Goal: Task Accomplishment & Management: Manage account settings

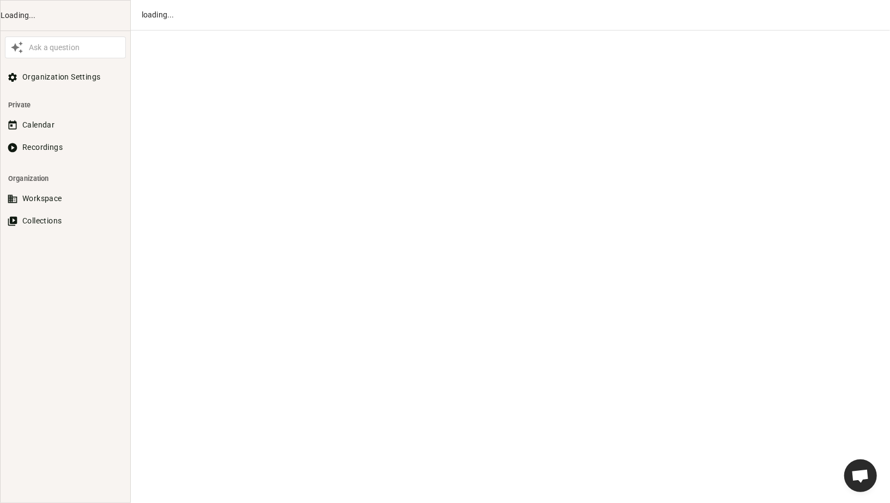
scroll to position [574, 0]
click at [46, 143] on button "Recordings" at bounding box center [65, 147] width 121 height 20
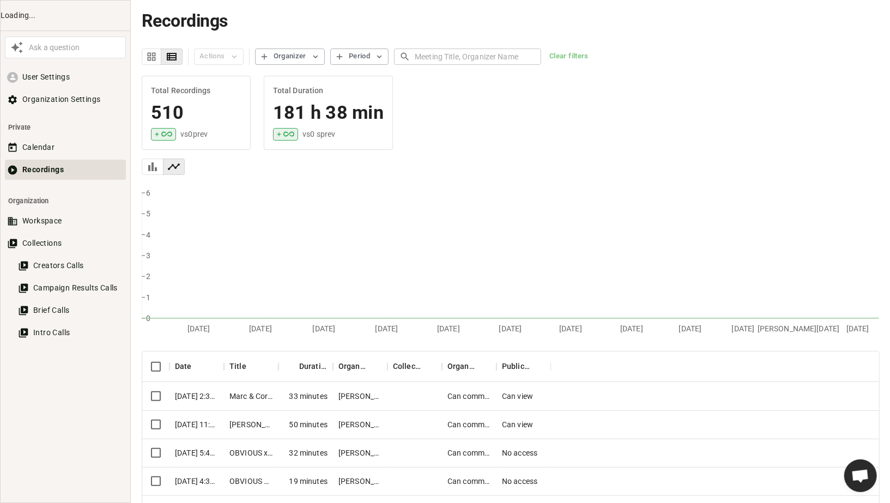
click at [453, 52] on input "text" at bounding box center [478, 56] width 127 height 20
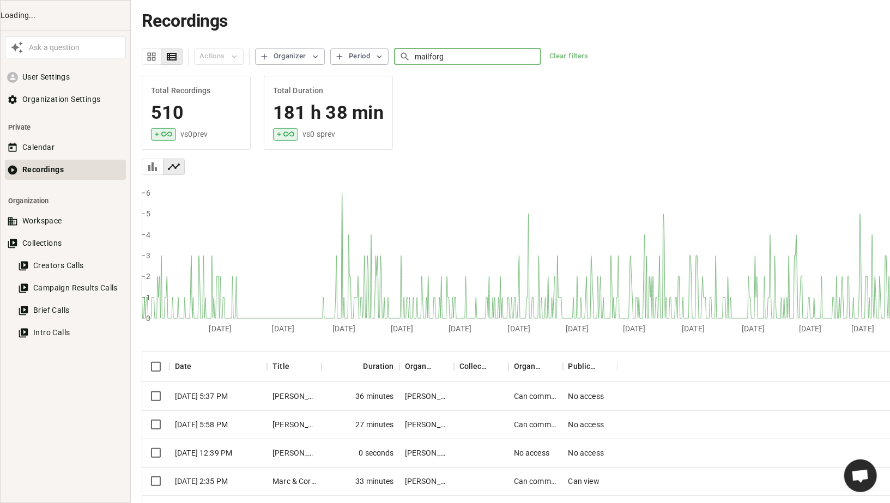
type input "mailforge"
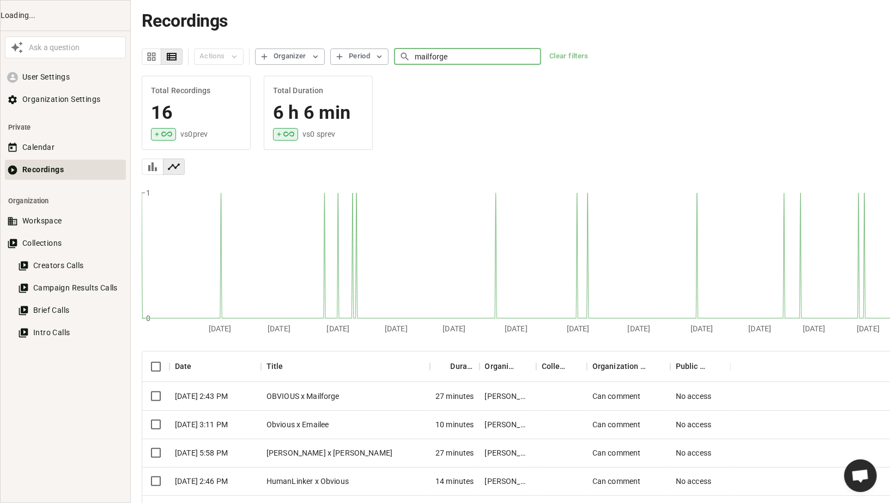
click at [371, 394] on div "OBVIOUS x Mailforge" at bounding box center [345, 396] width 169 height 28
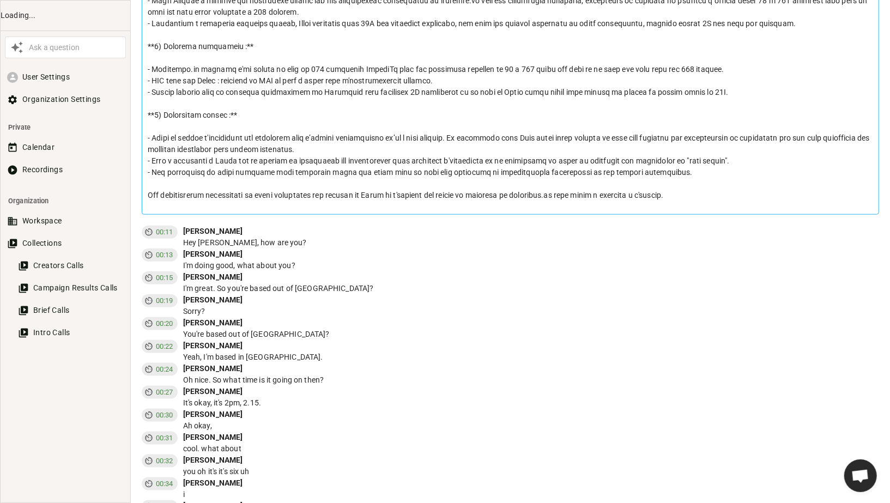
scroll to position [690, 0]
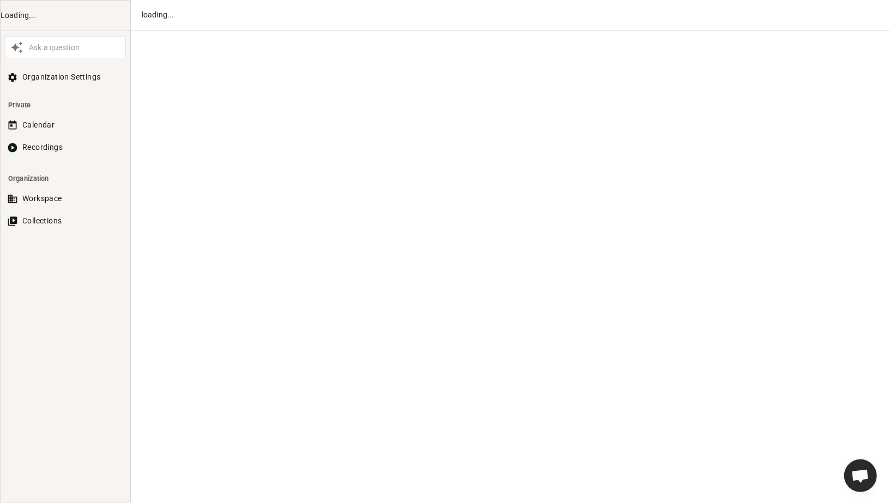
scroll to position [574, 0]
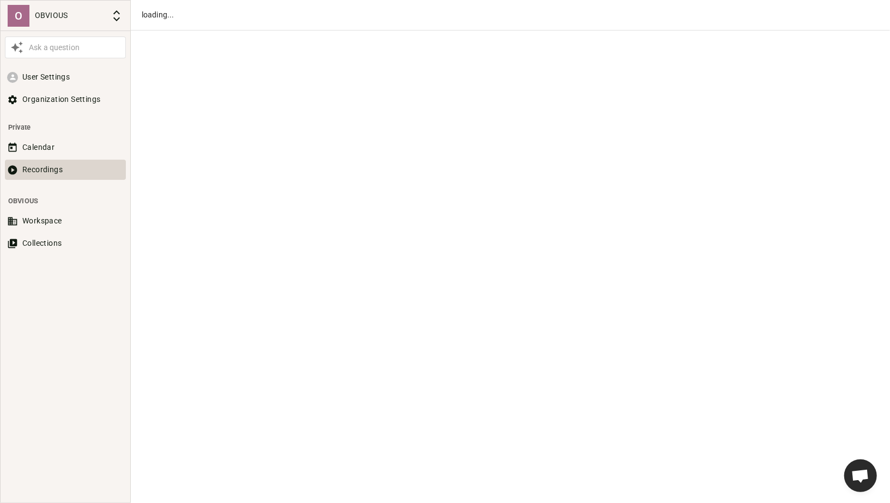
click at [47, 174] on button "Recordings" at bounding box center [65, 170] width 121 height 20
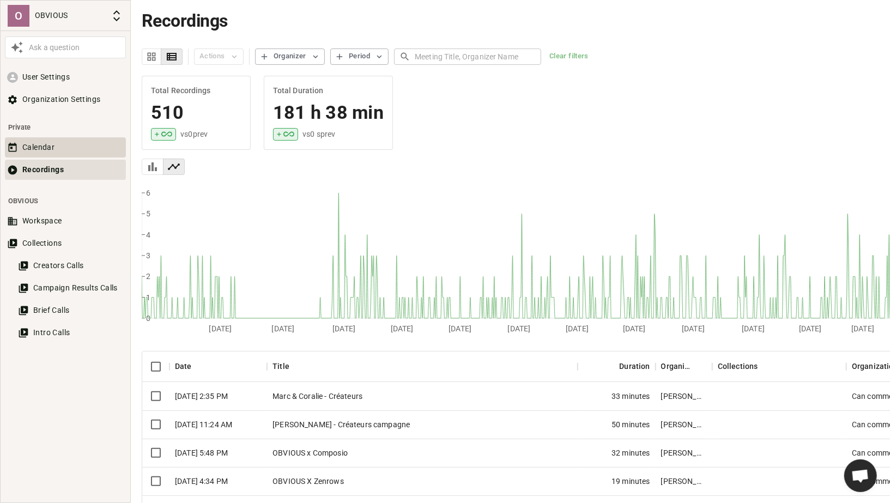
click at [78, 149] on button "Calendar" at bounding box center [65, 147] width 121 height 20
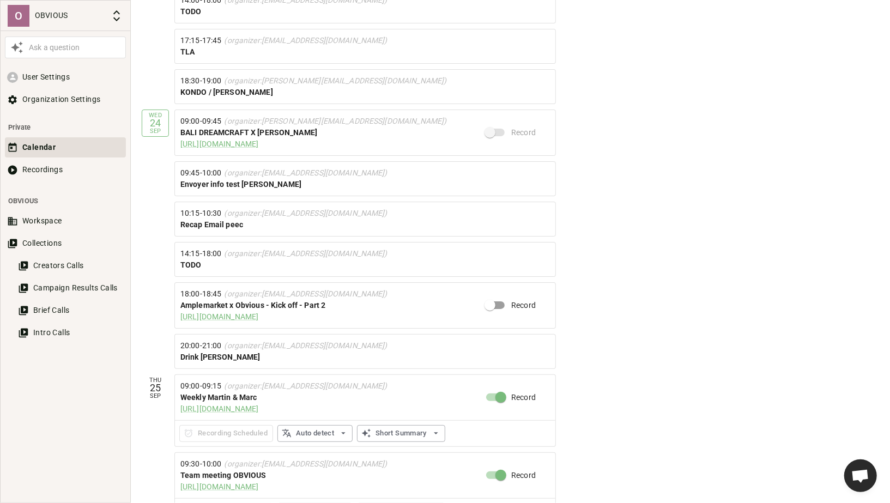
scroll to position [456, 0]
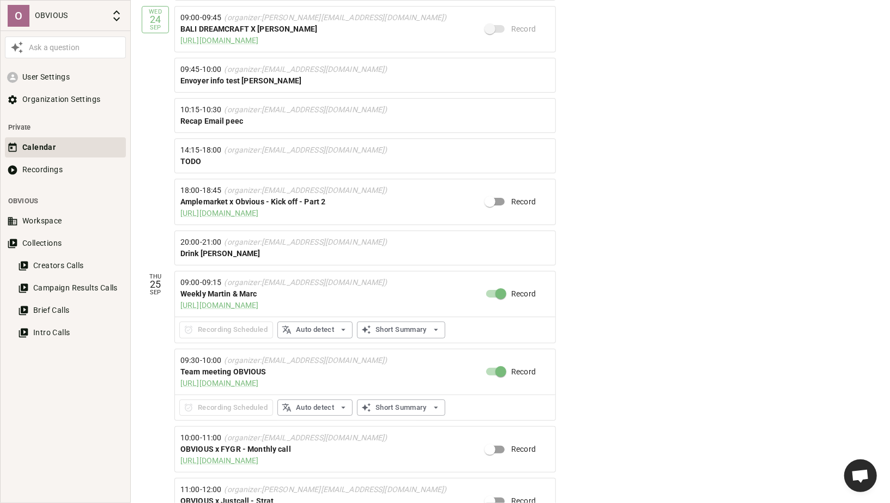
click at [495, 194] on input "Record" at bounding box center [490, 201] width 62 height 21
checkbox input "true"
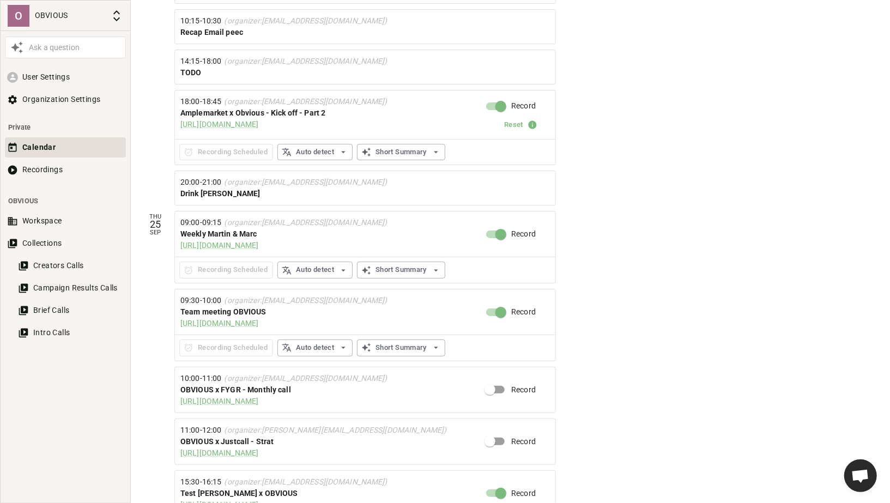
scroll to position [547, 0]
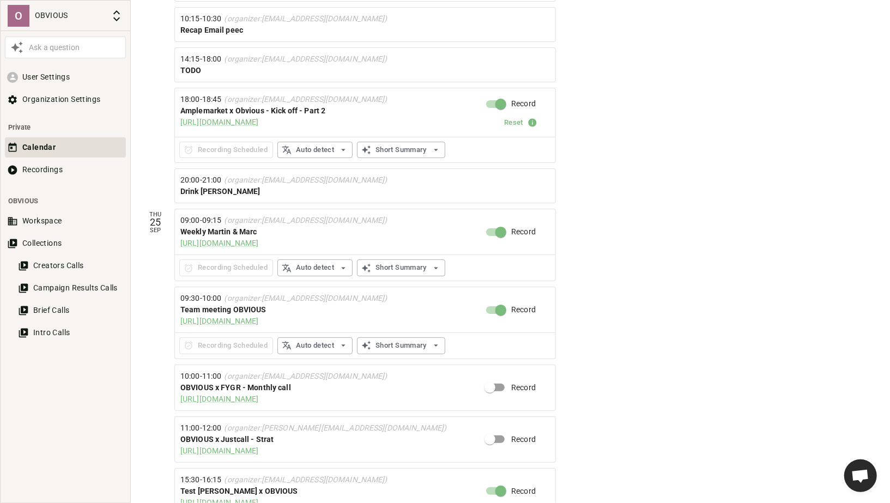
click at [493, 377] on input "Record" at bounding box center [490, 387] width 62 height 21
checkbox input "true"
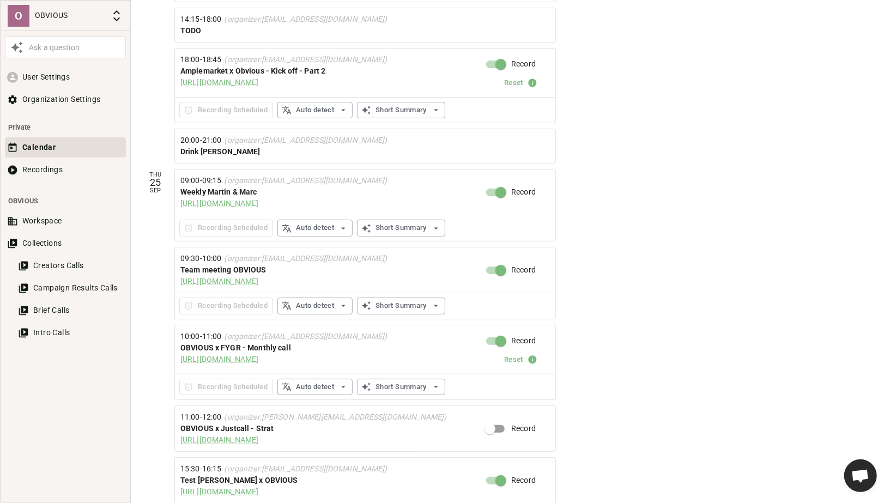
click at [496, 354] on div "Record Reset" at bounding box center [518, 350] width 64 height 38
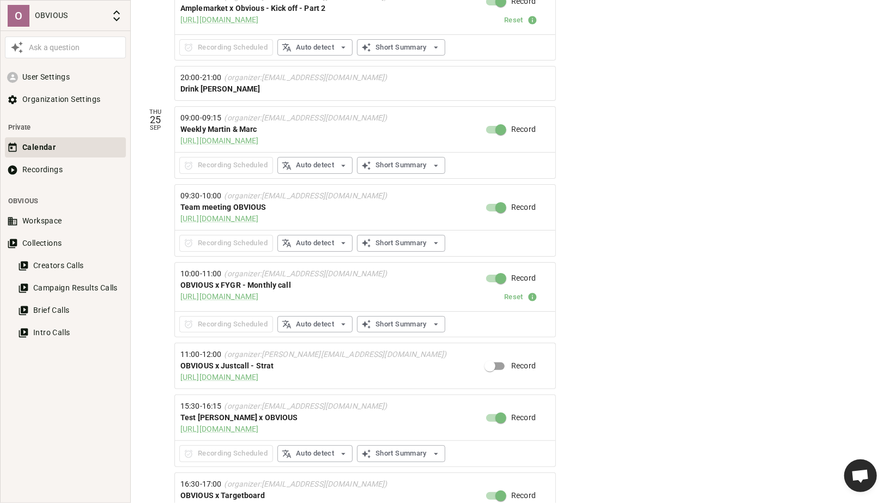
scroll to position [654, 0]
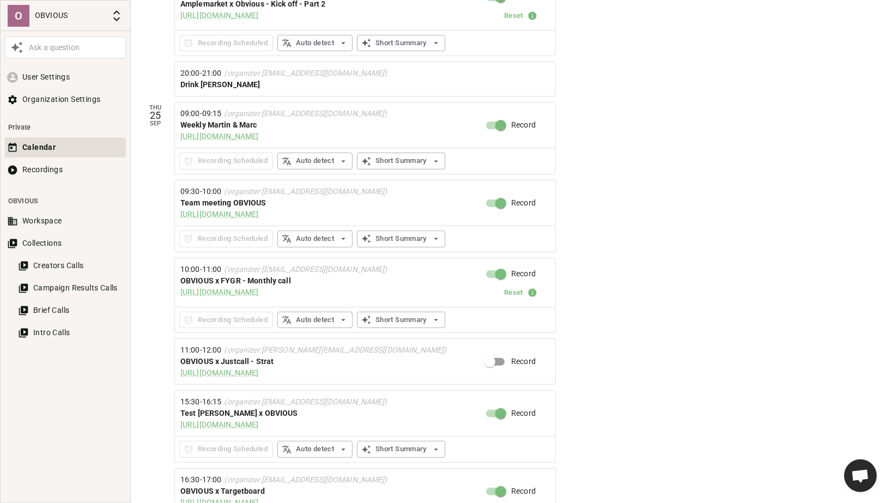
click at [497, 355] on input "Record" at bounding box center [490, 362] width 62 height 21
checkbox input "true"
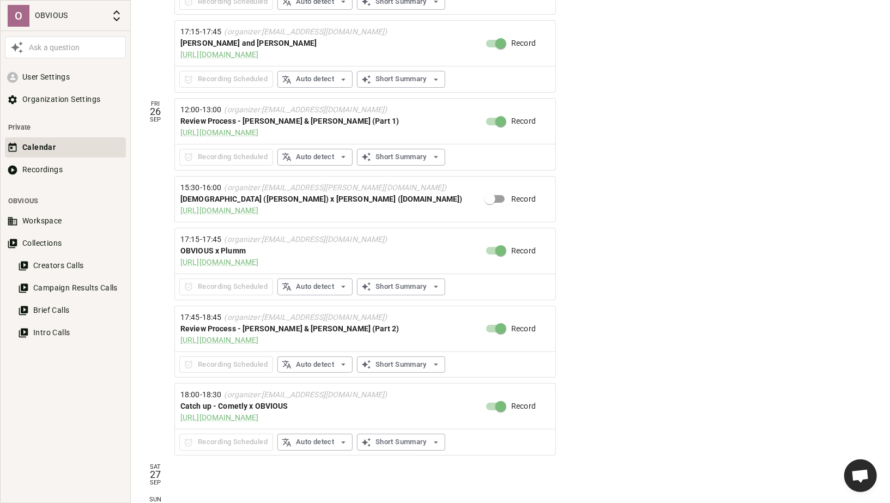
scroll to position [1170, 0]
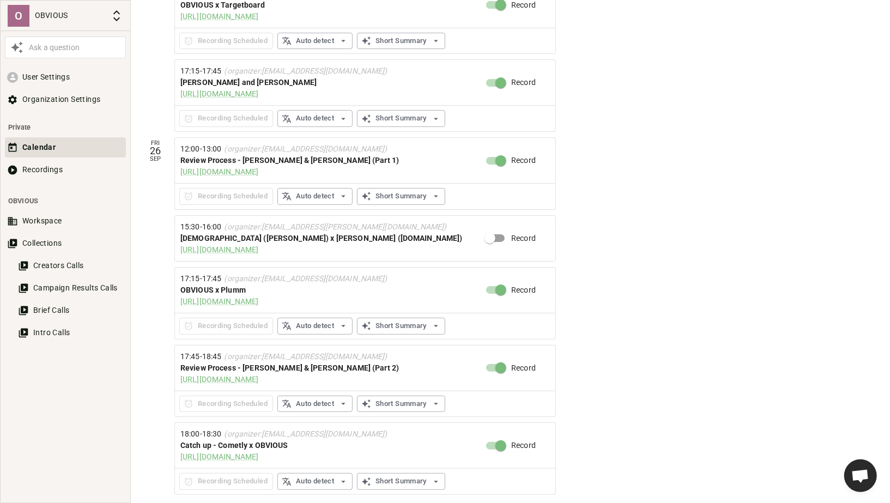
click at [493, 228] on input "Record" at bounding box center [490, 238] width 62 height 21
checkbox input "true"
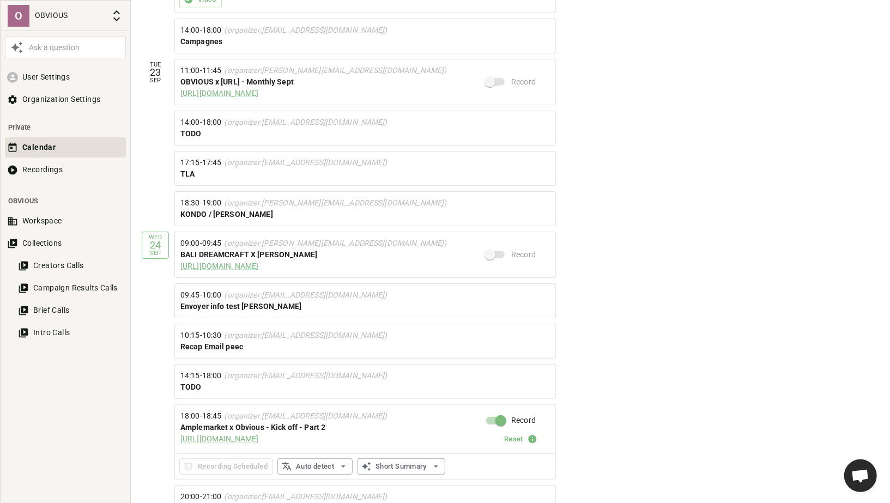
scroll to position [0, 0]
